Goal: Information Seeking & Learning: Learn about a topic

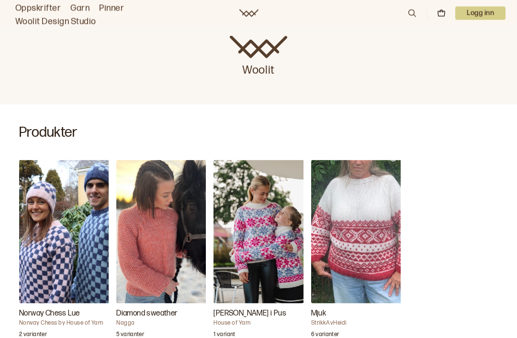
click at [163, 235] on img "Diamond sweather" at bounding box center [164, 231] width 96 height 143
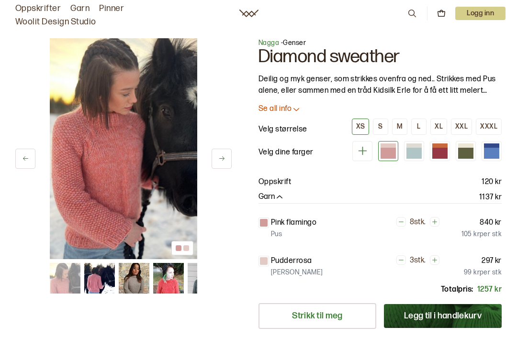
click at [293, 112] on icon at bounding box center [296, 109] width 10 height 10
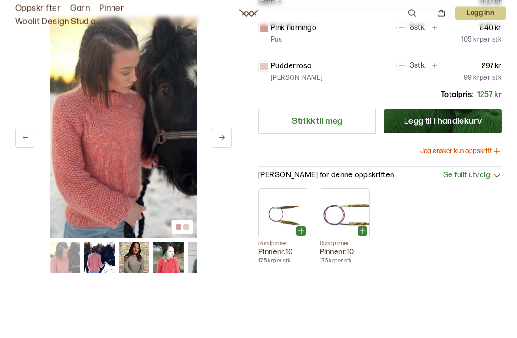
scroll to position [357, 0]
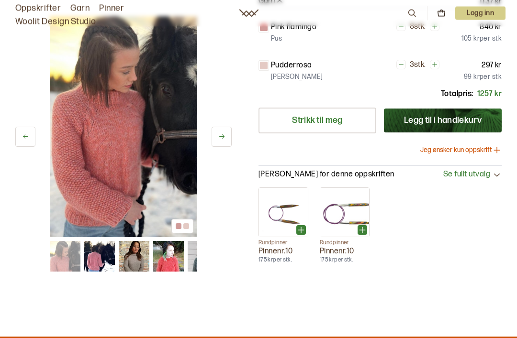
click at [159, 142] on img at bounding box center [123, 127] width 147 height 221
click at [220, 134] on icon at bounding box center [221, 137] width 7 height 7
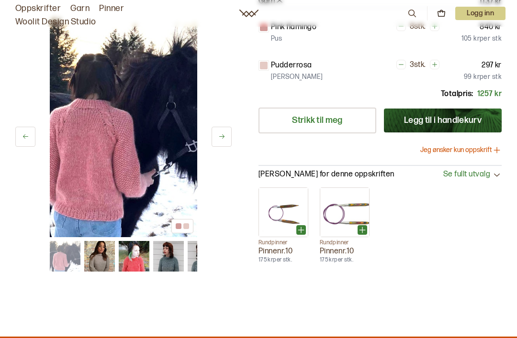
click at [227, 127] on button at bounding box center [221, 137] width 20 height 20
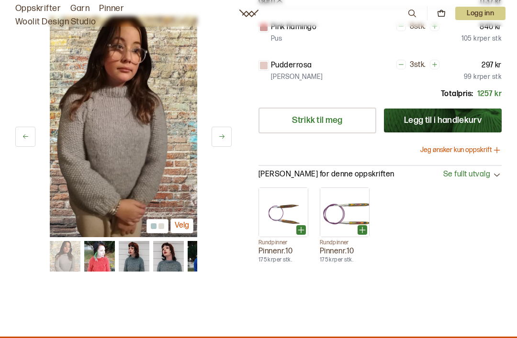
click at [224, 133] on icon at bounding box center [221, 136] width 7 height 7
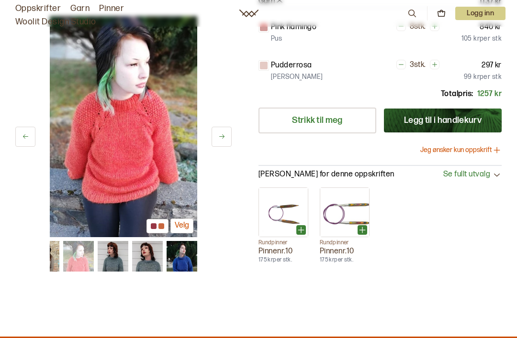
click at [228, 129] on button at bounding box center [221, 137] width 20 height 20
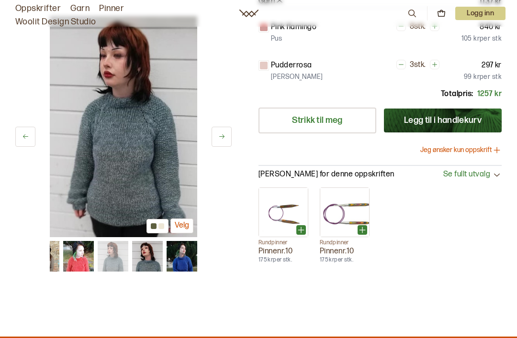
click at [222, 133] on icon at bounding box center [221, 136] width 7 height 7
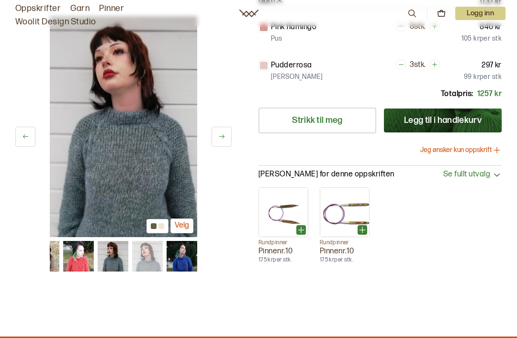
click at [229, 127] on button at bounding box center [221, 137] width 20 height 20
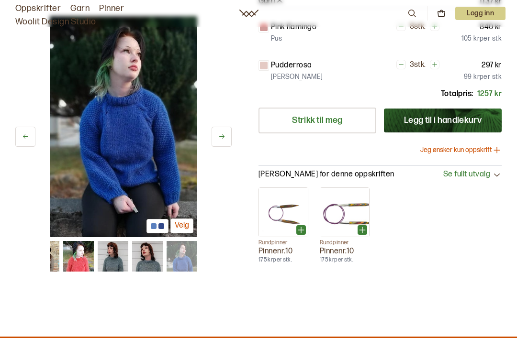
click at [230, 128] on button at bounding box center [221, 137] width 20 height 20
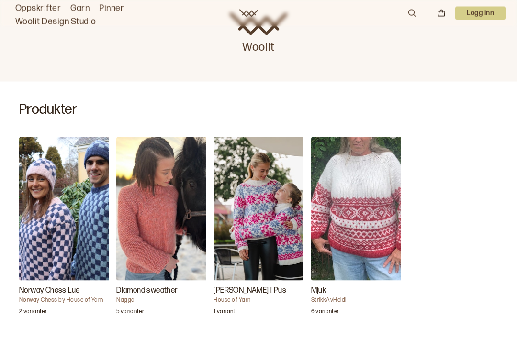
scroll to position [251, 0]
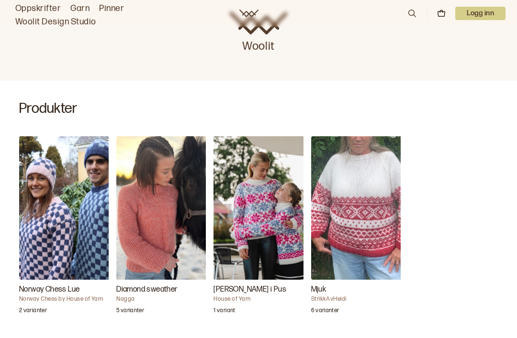
click at [372, 213] on img "Mjuk" at bounding box center [359, 207] width 96 height 143
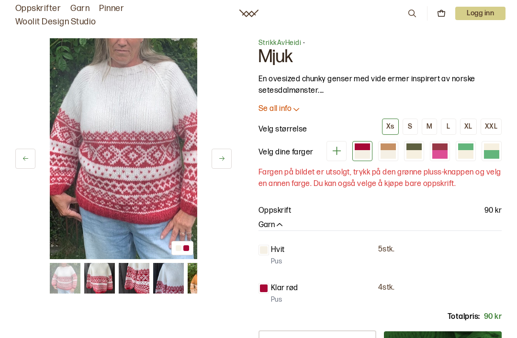
click at [223, 160] on icon at bounding box center [221, 158] width 7 height 7
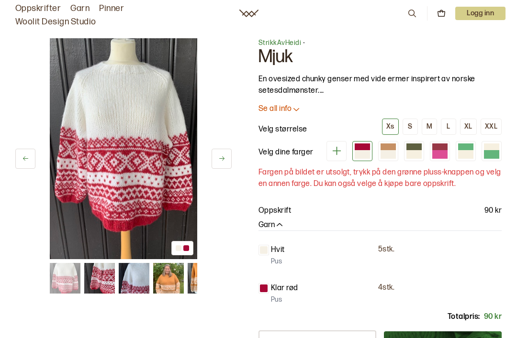
click at [228, 159] on button at bounding box center [221, 159] width 20 height 20
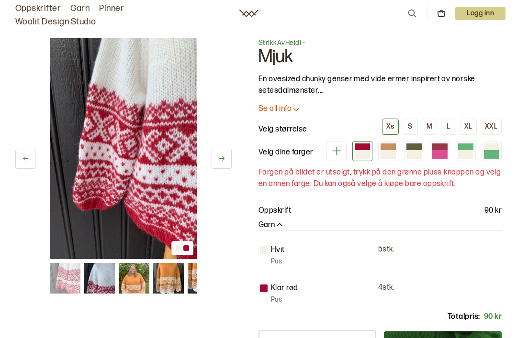
click at [231, 160] on button at bounding box center [221, 159] width 20 height 20
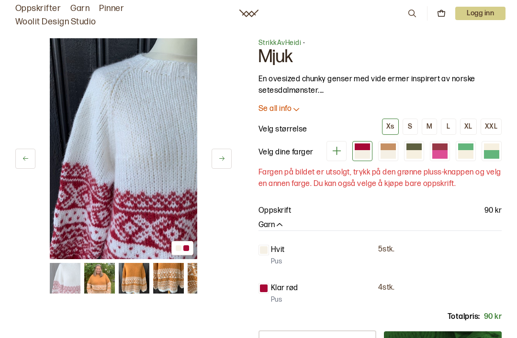
click at [228, 160] on button at bounding box center [221, 159] width 20 height 20
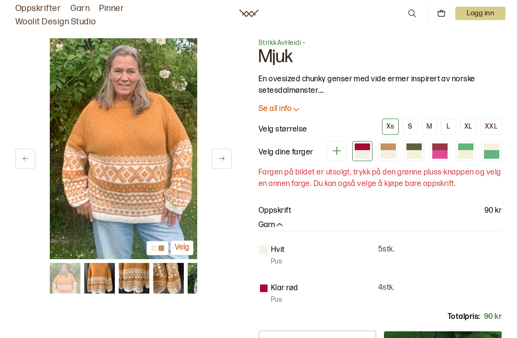
click at [224, 156] on icon at bounding box center [221, 158] width 7 height 7
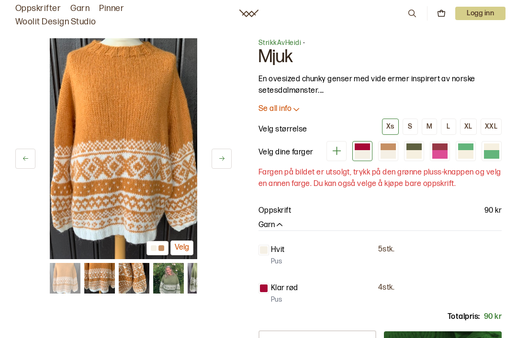
click at [227, 160] on button at bounding box center [221, 159] width 20 height 20
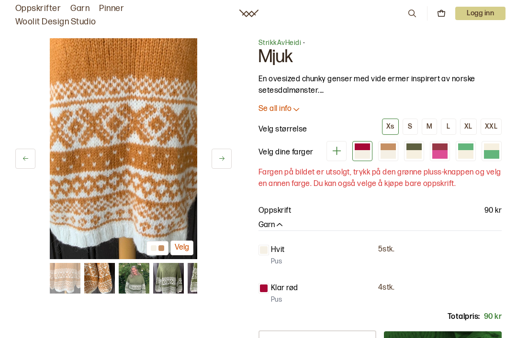
click at [224, 162] on icon at bounding box center [221, 158] width 7 height 7
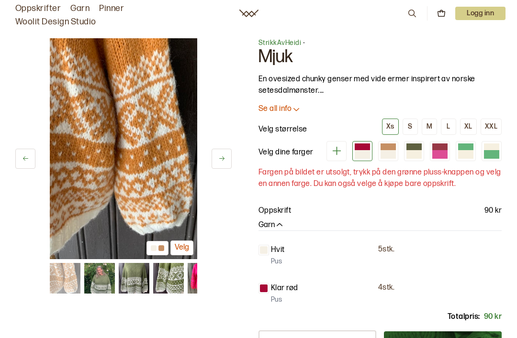
click at [226, 163] on button at bounding box center [221, 159] width 20 height 20
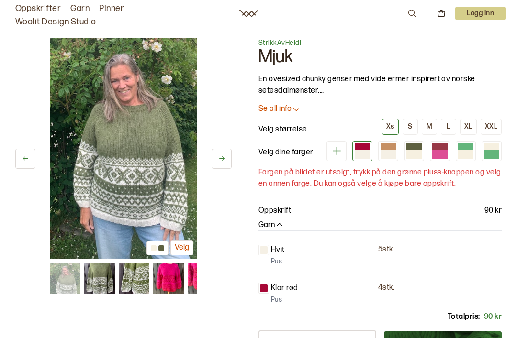
click at [229, 165] on button at bounding box center [221, 159] width 20 height 20
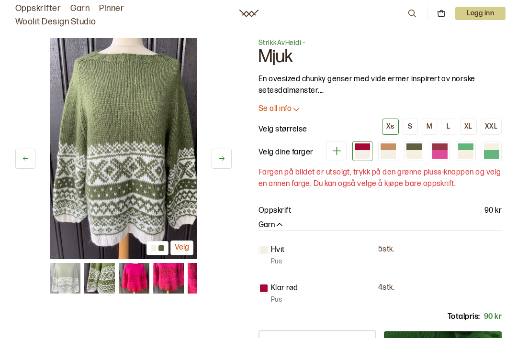
click at [229, 163] on button at bounding box center [221, 159] width 20 height 20
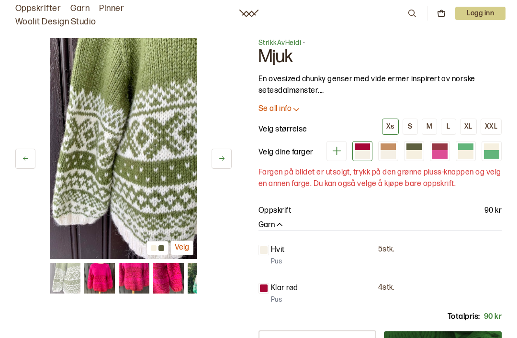
click at [227, 165] on button at bounding box center [221, 159] width 20 height 20
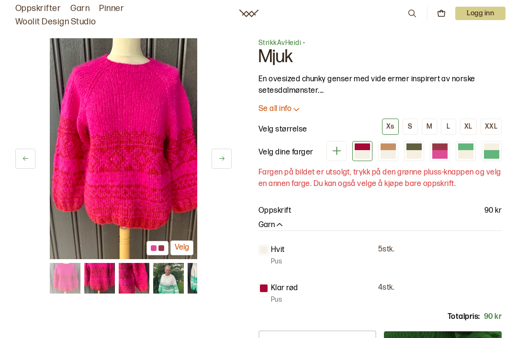
click at [229, 167] on button at bounding box center [221, 159] width 20 height 20
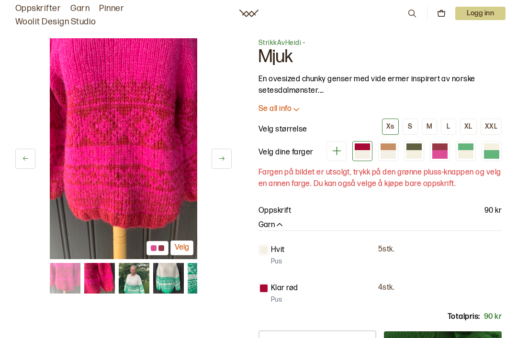
click at [228, 168] on button at bounding box center [221, 159] width 20 height 20
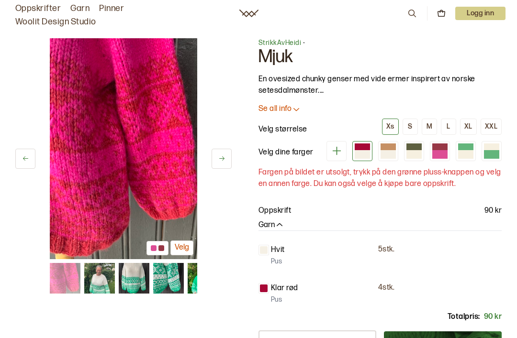
click at [230, 169] on button at bounding box center [221, 159] width 20 height 20
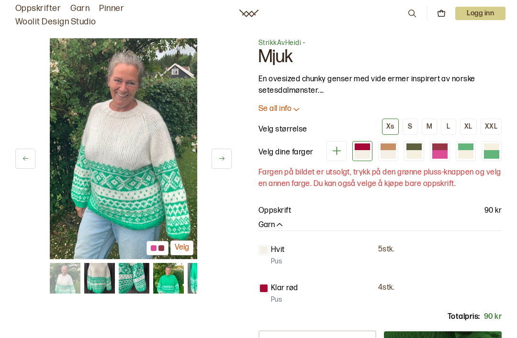
click at [231, 168] on button at bounding box center [221, 159] width 20 height 20
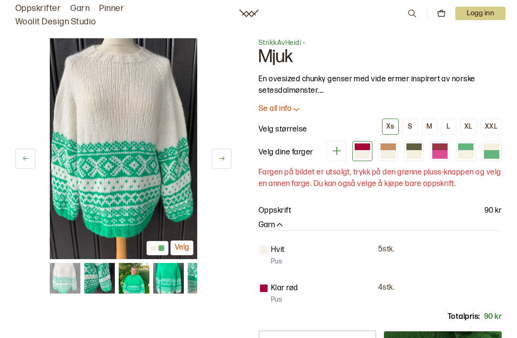
click at [230, 165] on button at bounding box center [221, 159] width 20 height 20
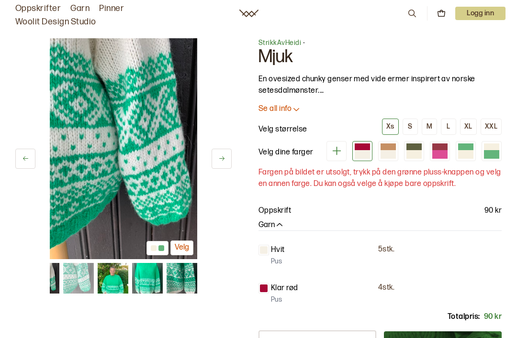
click at [227, 159] on button at bounding box center [221, 159] width 20 height 20
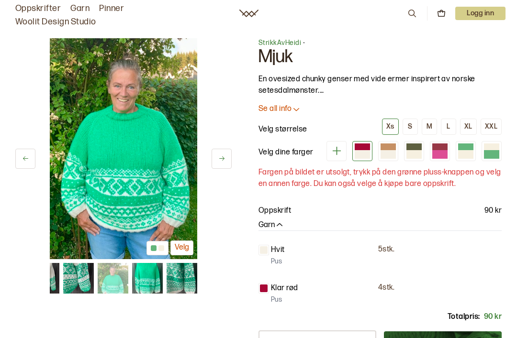
click at [228, 164] on button at bounding box center [221, 159] width 20 height 20
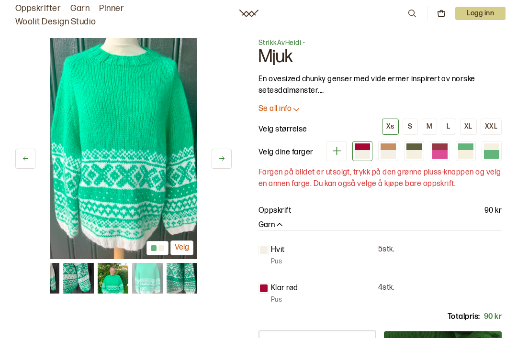
click at [231, 162] on button at bounding box center [221, 159] width 20 height 20
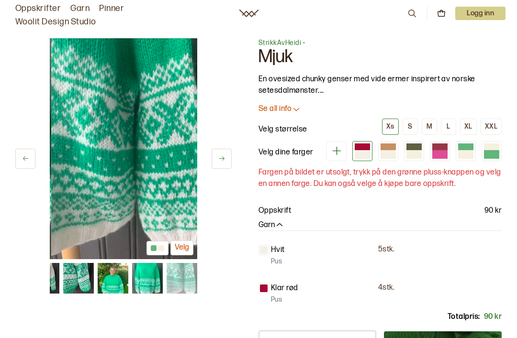
click at [230, 163] on button at bounding box center [221, 159] width 20 height 20
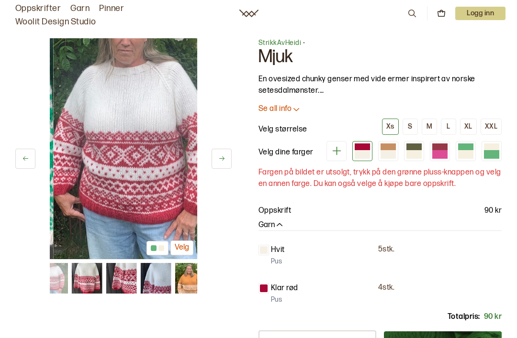
click at [231, 164] on button at bounding box center [221, 159] width 20 height 20
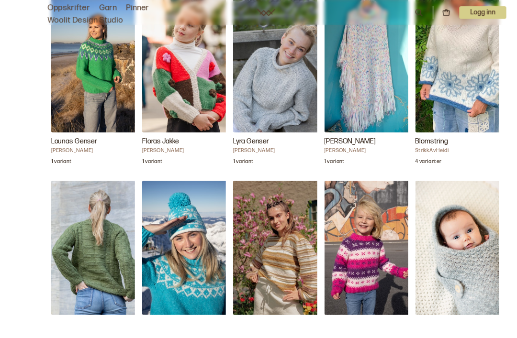
scroll to position [2035, 0]
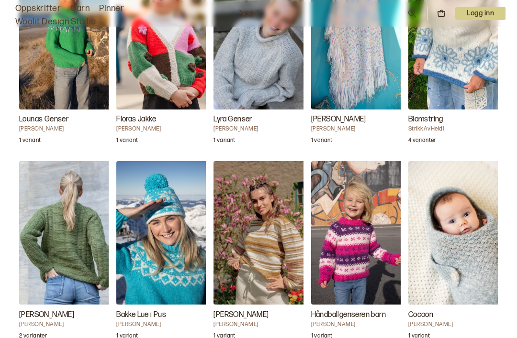
click at [281, 222] on img "Sonette genser" at bounding box center [261, 232] width 96 height 143
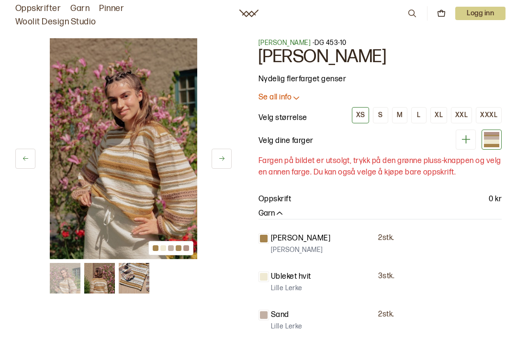
click at [290, 99] on p "Se all info" at bounding box center [274, 98] width 33 height 10
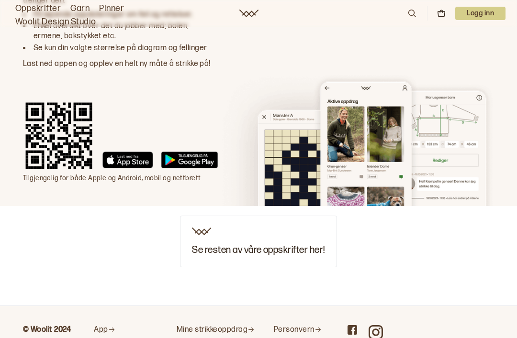
scroll to position [2719, 0]
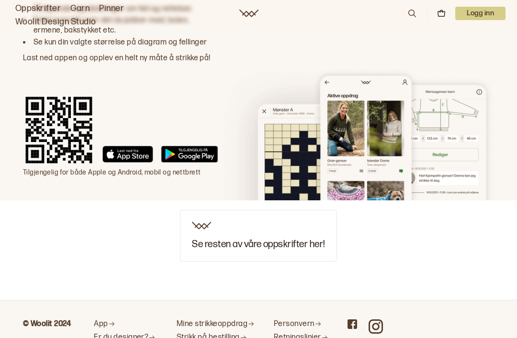
click at [308, 239] on h3 "Se resten av våre oppskrifter her!" at bounding box center [258, 244] width 132 height 11
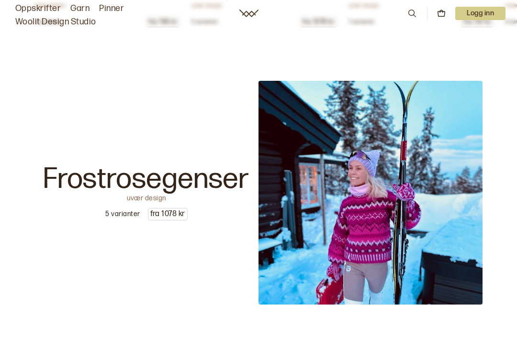
scroll to position [1338, 0]
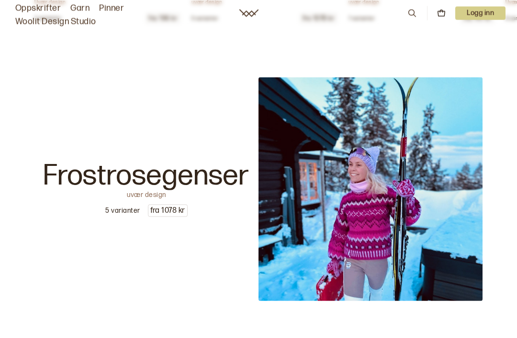
click at [431, 246] on img at bounding box center [370, 189] width 224 height 224
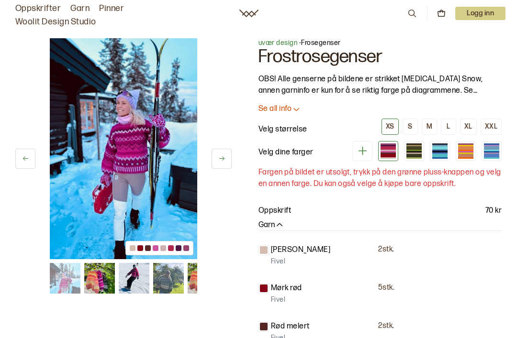
click at [197, 188] on img at bounding box center [123, 148] width 147 height 221
click at [294, 112] on icon at bounding box center [296, 109] width 10 height 10
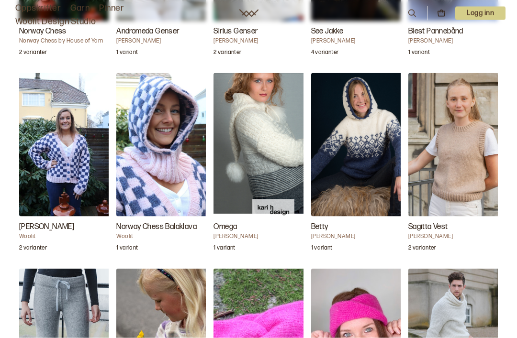
scroll to position [1145, 0]
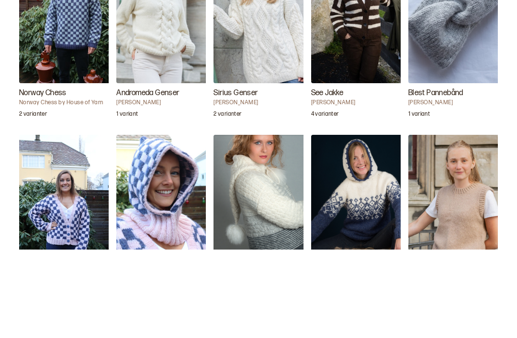
scroll to position [1082, 0]
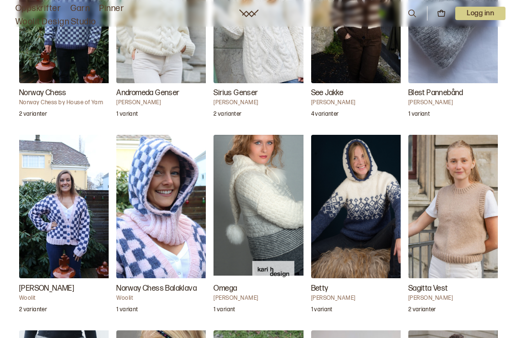
click at [61, 185] on img "Chunky Jakke" at bounding box center [67, 206] width 96 height 143
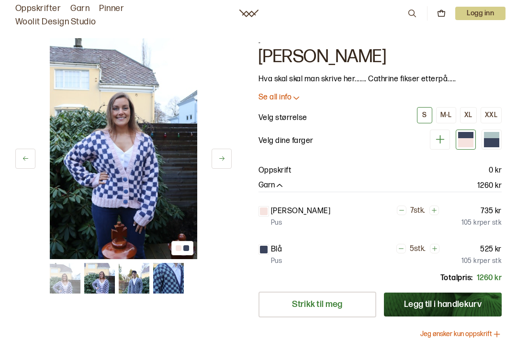
click at [222, 160] on icon at bounding box center [221, 158] width 7 height 7
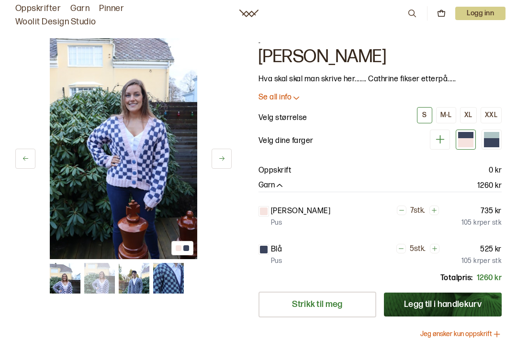
click at [230, 162] on button at bounding box center [221, 159] width 20 height 20
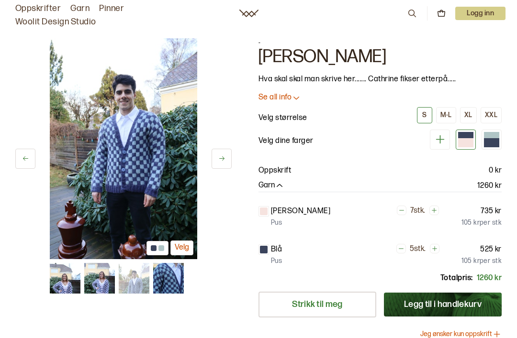
click at [230, 159] on button at bounding box center [221, 159] width 20 height 20
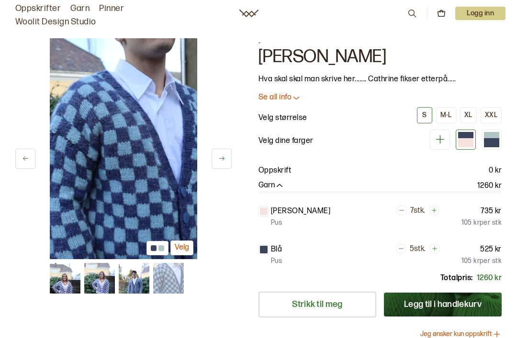
click at [230, 157] on button at bounding box center [221, 159] width 20 height 20
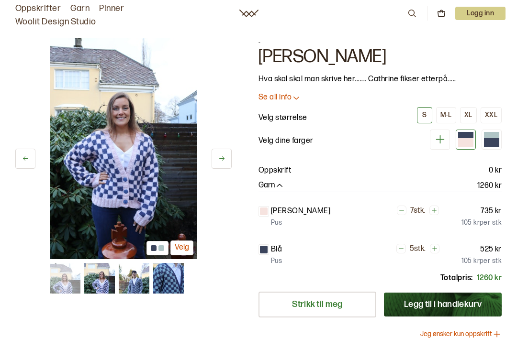
click at [231, 156] on button at bounding box center [221, 159] width 20 height 20
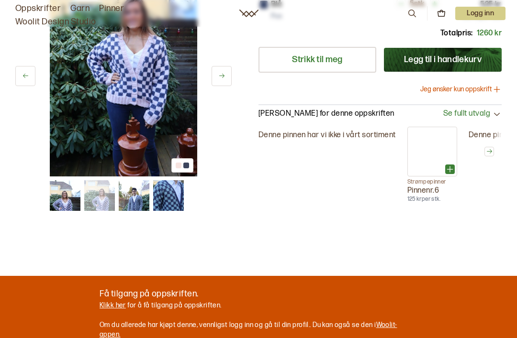
scroll to position [244, 0]
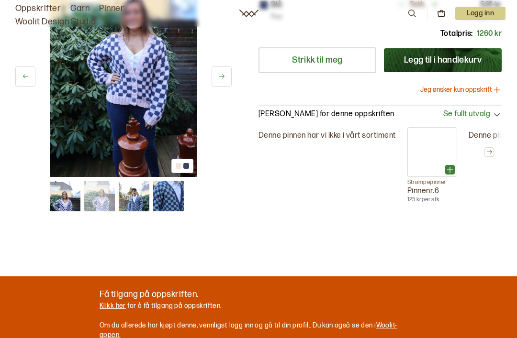
click at [489, 154] on icon at bounding box center [488, 151] width 7 height 7
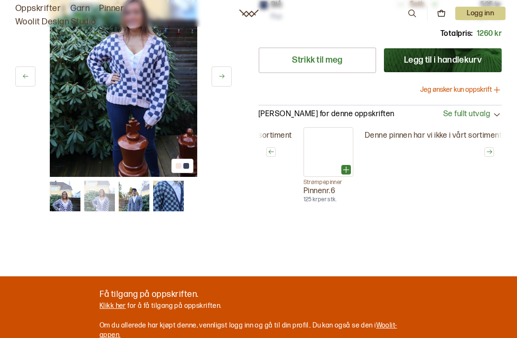
scroll to position [0, 137]
click at [491, 148] on icon at bounding box center [488, 151] width 7 height 7
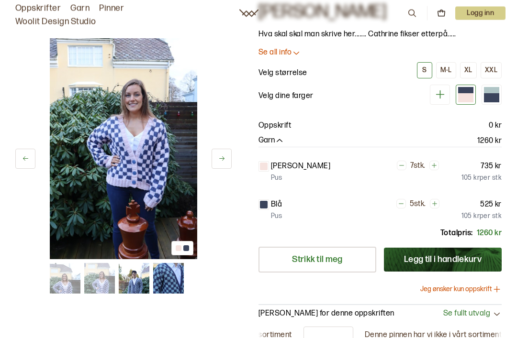
scroll to position [0, 0]
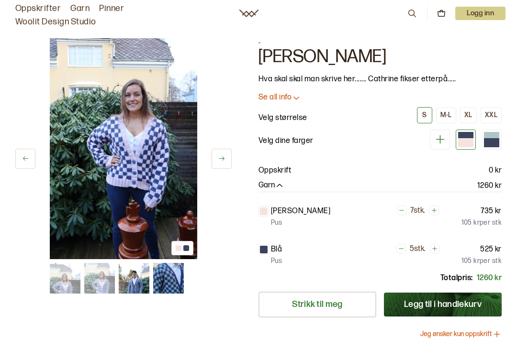
click at [275, 97] on p "Se all info" at bounding box center [274, 98] width 33 height 10
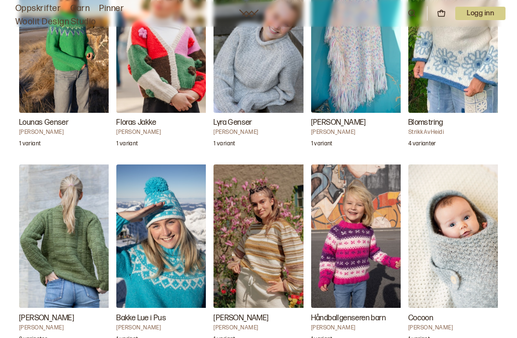
scroll to position [2031, 0]
